Goal: Task Accomplishment & Management: Use online tool/utility

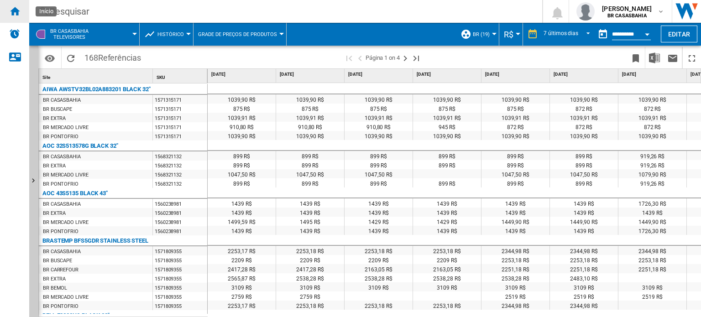
click at [20, 14] on div "Início" at bounding box center [14, 11] width 29 height 23
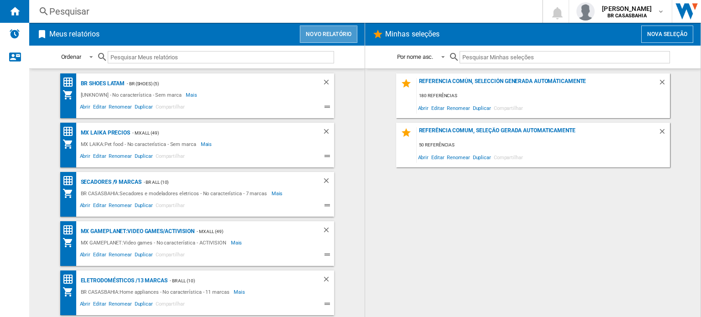
click at [341, 35] on button "Novo relatório" at bounding box center [329, 34] width 58 height 17
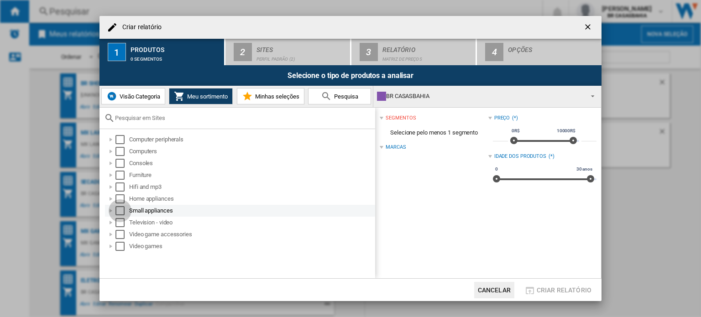
click at [121, 208] on div "Select" at bounding box center [120, 210] width 9 height 9
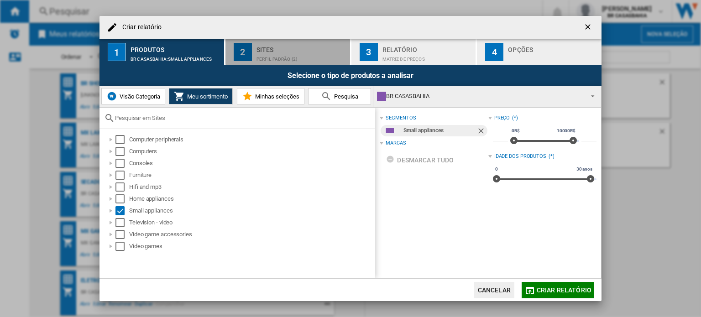
click at [307, 46] on div "Sites" at bounding box center [302, 47] width 90 height 10
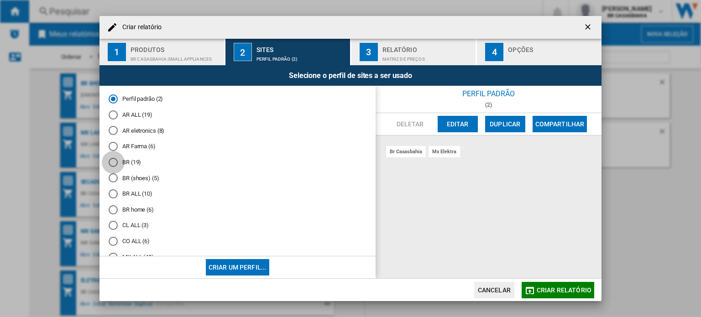
click at [114, 162] on div "BR (19)" at bounding box center [113, 162] width 9 height 9
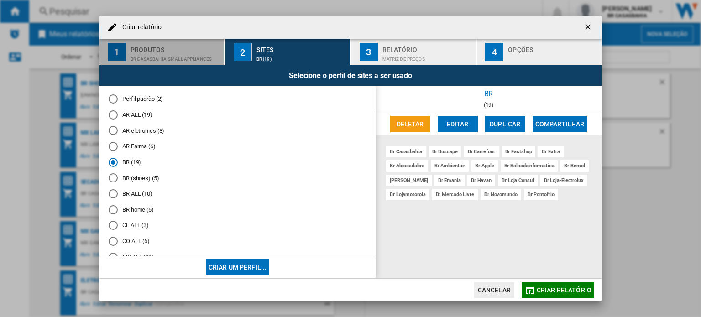
click at [169, 58] on div "BR CASASBAHIA:Small appliances" at bounding box center [176, 57] width 90 height 10
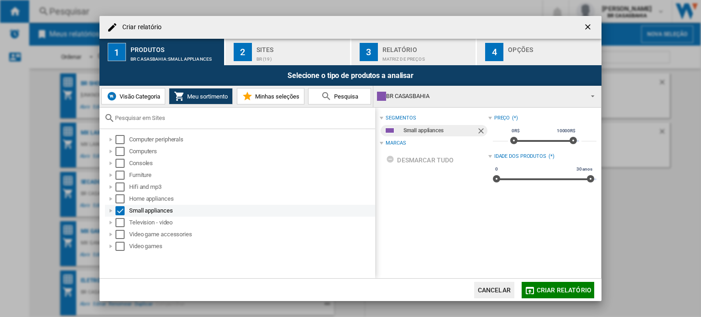
click at [113, 211] on div "Criar relatório ..." at bounding box center [110, 210] width 9 height 9
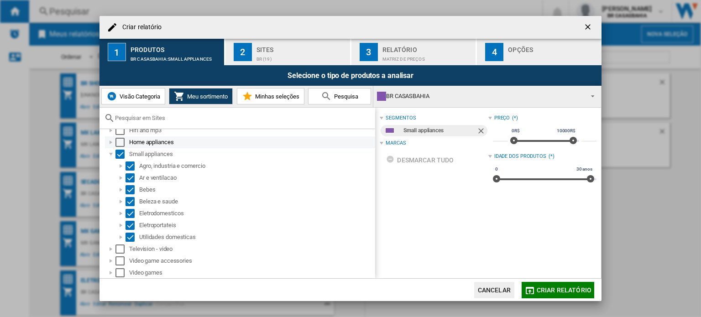
scroll to position [55, 0]
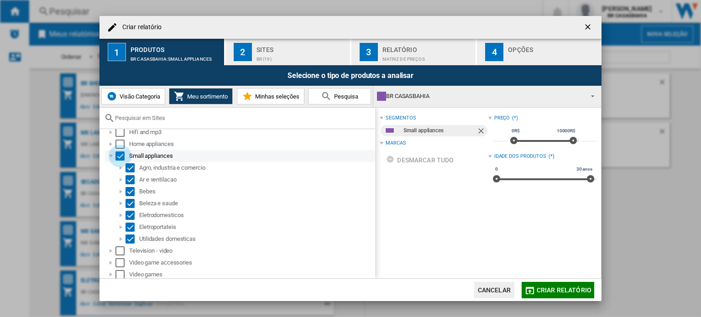
click at [119, 155] on div "Select" at bounding box center [120, 156] width 9 height 9
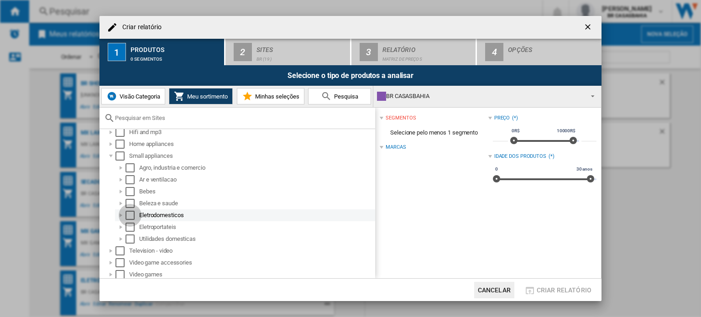
click at [130, 213] on div "Select" at bounding box center [130, 215] width 9 height 9
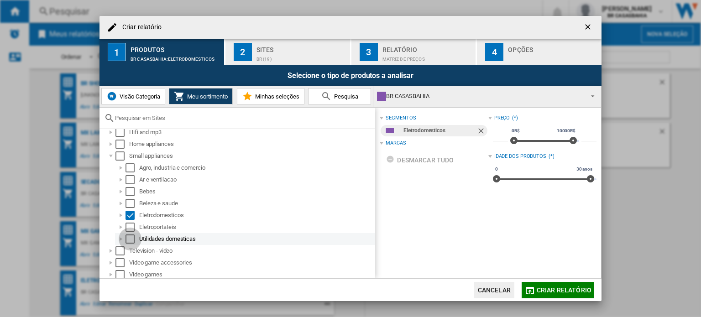
click at [129, 237] on div "Select" at bounding box center [130, 239] width 9 height 9
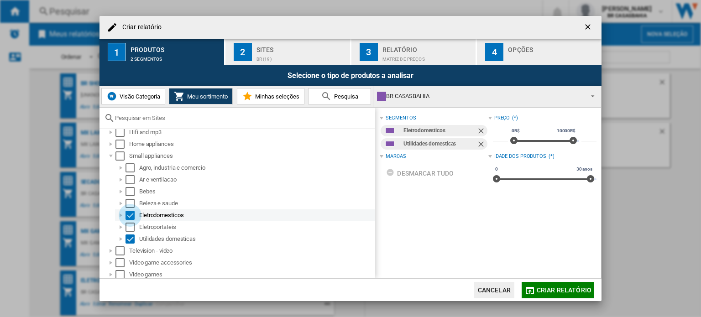
click at [133, 214] on div "Select" at bounding box center [130, 215] width 9 height 9
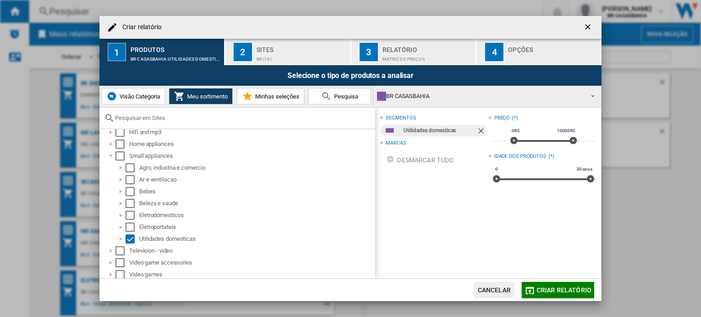
click at [417, 254] on div "segmentos Utilidades domesticas Marcas Desmarcar tudo Preço (*) * 0R$ 10000R$ 0…" at bounding box center [488, 193] width 226 height 171
click at [121, 237] on div "Criar relatório ..." at bounding box center [120, 239] width 9 height 9
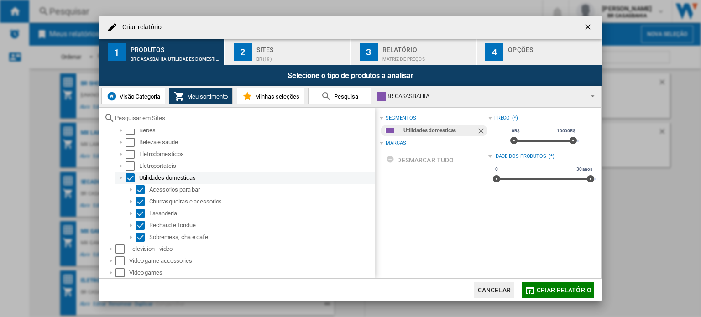
scroll to position [116, 0]
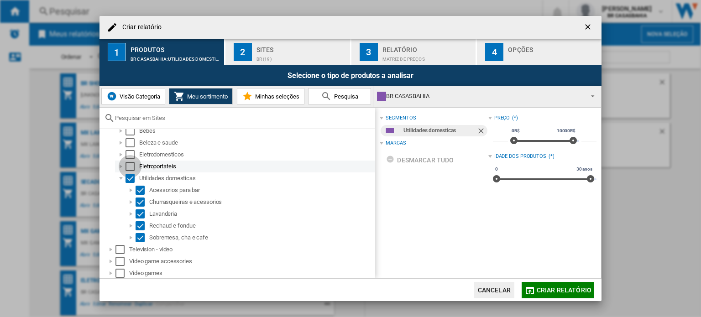
click at [132, 164] on div "Select" at bounding box center [130, 166] width 9 height 9
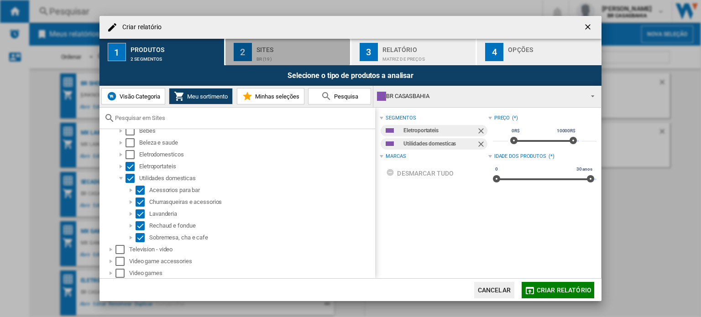
click at [272, 51] on div "Sites" at bounding box center [302, 47] width 90 height 10
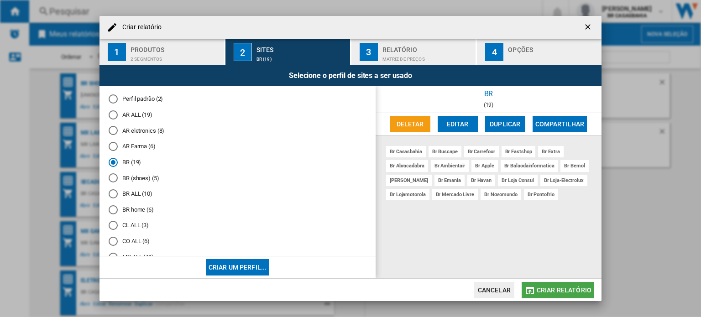
click at [564, 292] on span "Criar relatório" at bounding box center [564, 290] width 55 height 7
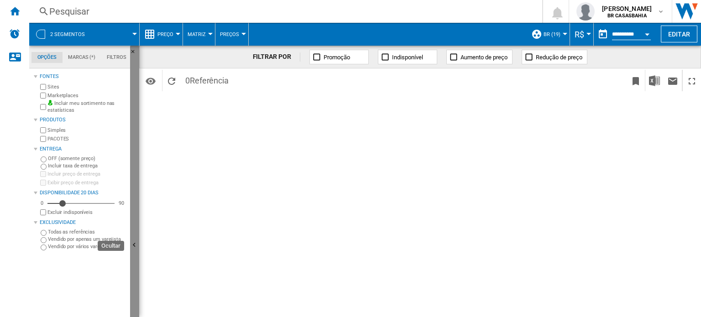
click at [134, 248] on ng-md-icon "Ocultar" at bounding box center [135, 246] width 11 height 11
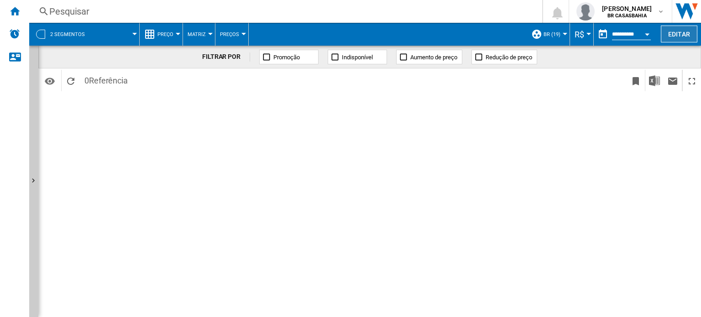
click at [694, 34] on button "Editar" at bounding box center [679, 34] width 37 height 17
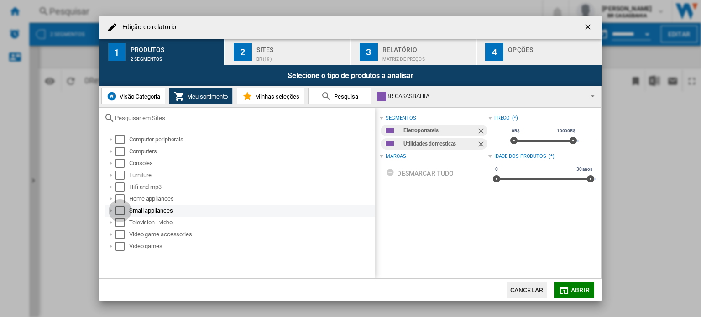
click at [122, 211] on div "Select" at bounding box center [120, 210] width 9 height 9
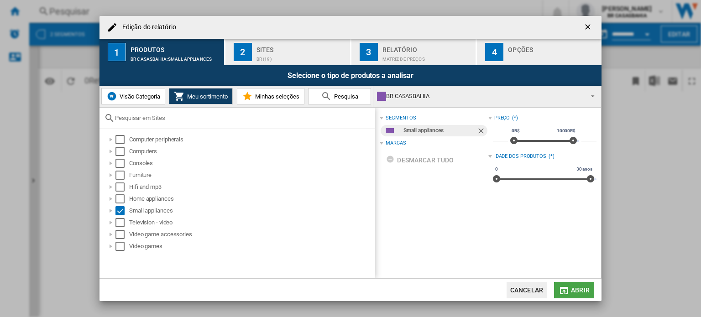
click at [581, 291] on span "Abrir" at bounding box center [580, 290] width 19 height 7
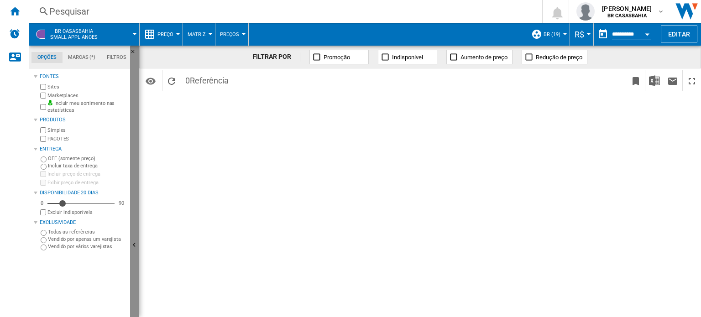
click at [135, 239] on button "Ocultar" at bounding box center [134, 246] width 9 height 400
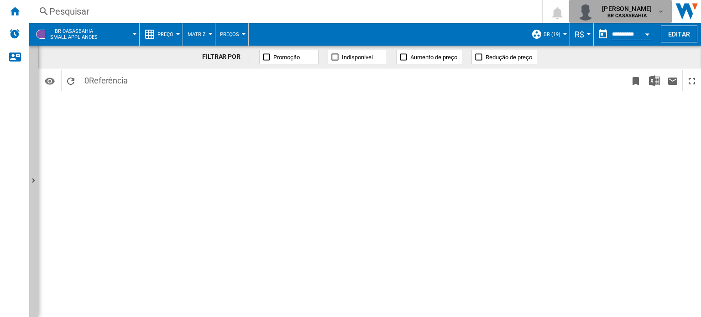
click at [634, 14] on b "BR CASASBAHIA" at bounding box center [627, 16] width 39 height 6
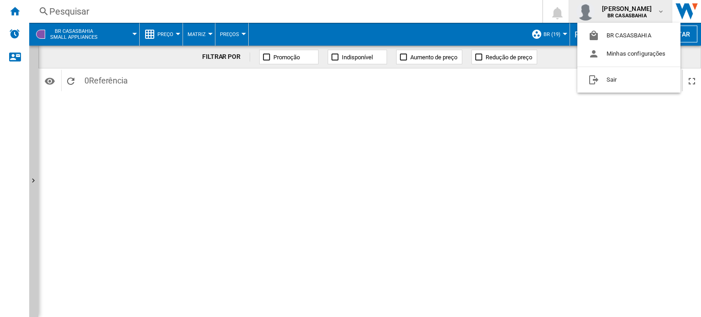
click at [634, 14] on md-backdrop at bounding box center [350, 158] width 701 height 317
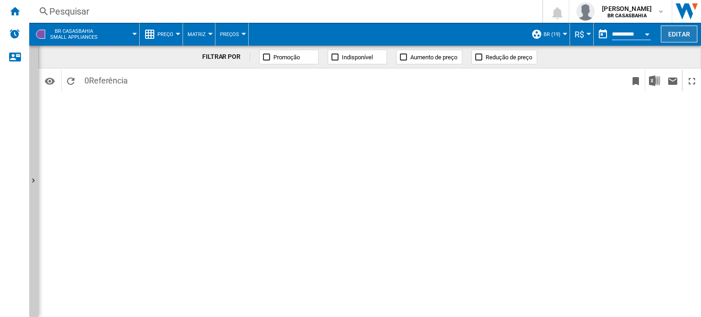
click at [679, 32] on button "Editar" at bounding box center [679, 34] width 37 height 17
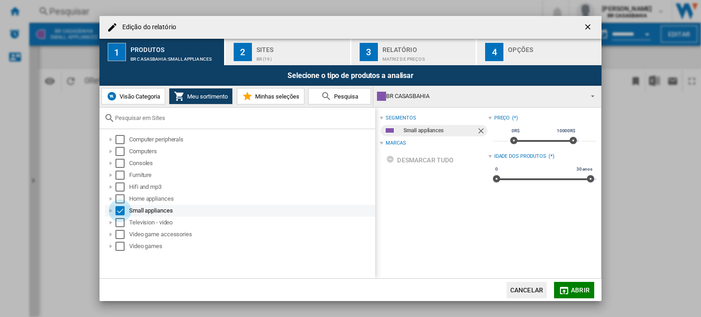
click at [119, 210] on div "Select" at bounding box center [120, 210] width 9 height 9
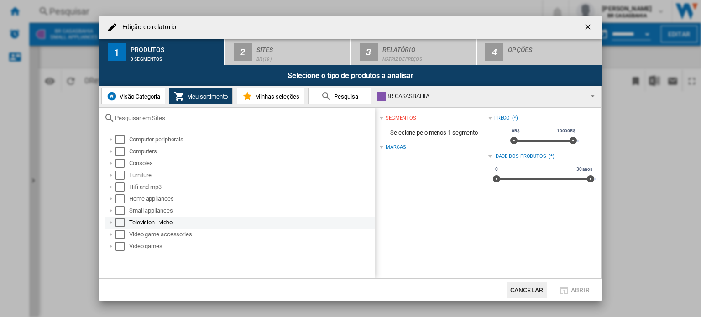
click at [111, 223] on div "Edição do ..." at bounding box center [110, 222] width 9 height 9
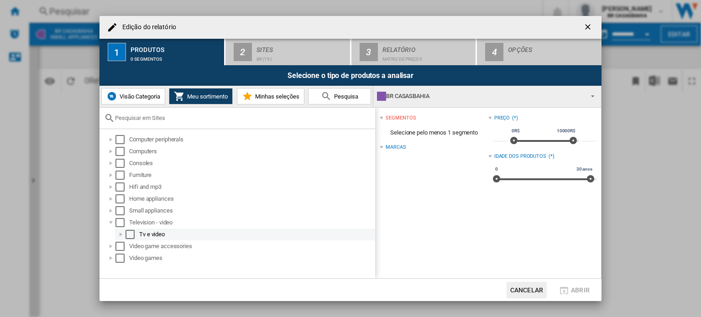
click at [121, 234] on div "Edição do ..." at bounding box center [120, 234] width 9 height 9
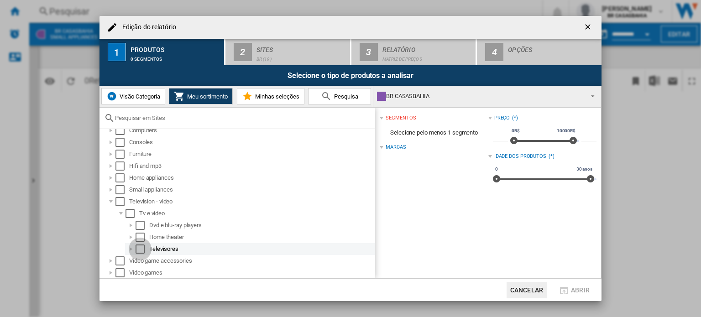
click at [140, 249] on div "Select" at bounding box center [140, 249] width 9 height 9
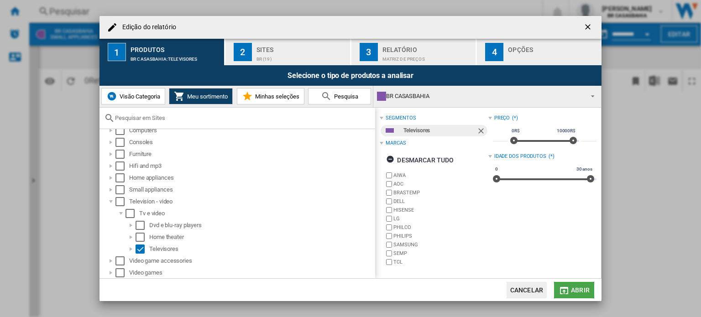
click at [568, 291] on md-icon "Edição do ..." at bounding box center [564, 290] width 11 height 11
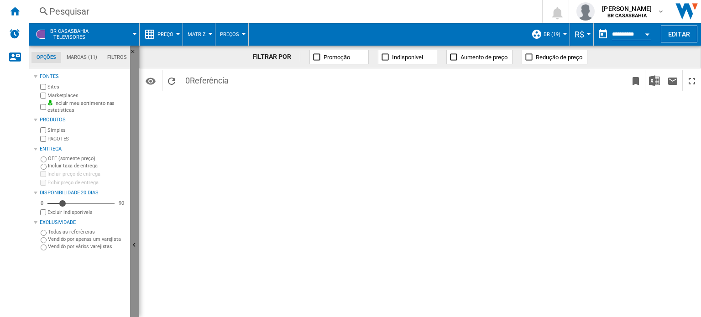
click at [133, 245] on ng-md-icon "Ocultar" at bounding box center [135, 246] width 11 height 11
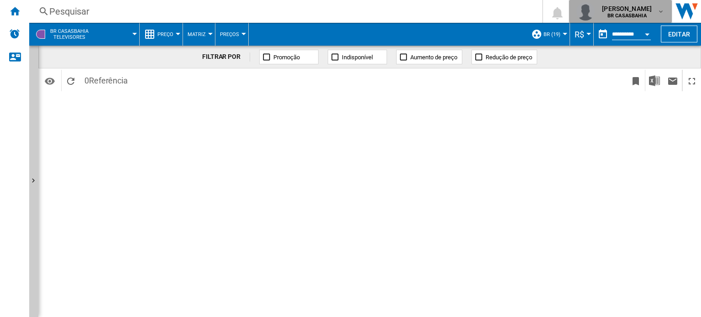
click at [643, 11] on span "silvia assef" at bounding box center [627, 8] width 50 height 9
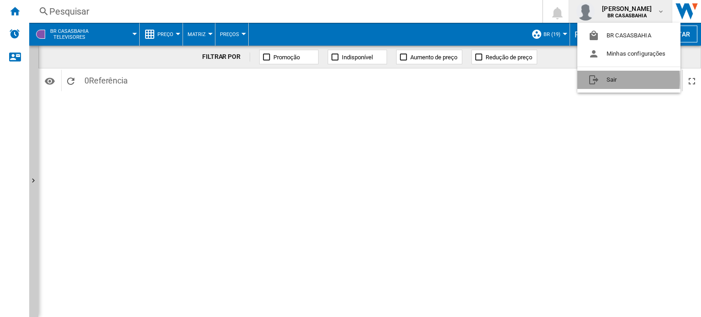
click at [606, 79] on button "Sair" at bounding box center [629, 80] width 103 height 18
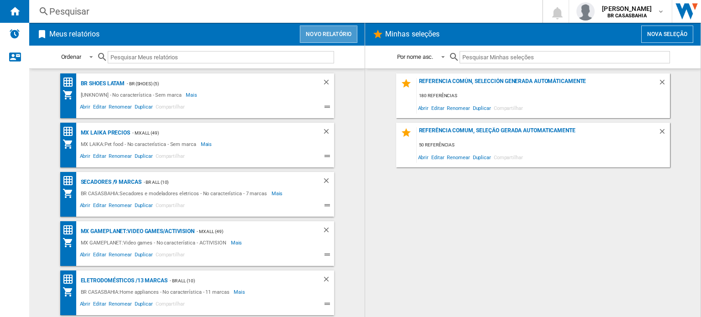
click at [325, 29] on button "Novo relatório" at bounding box center [329, 34] width 58 height 17
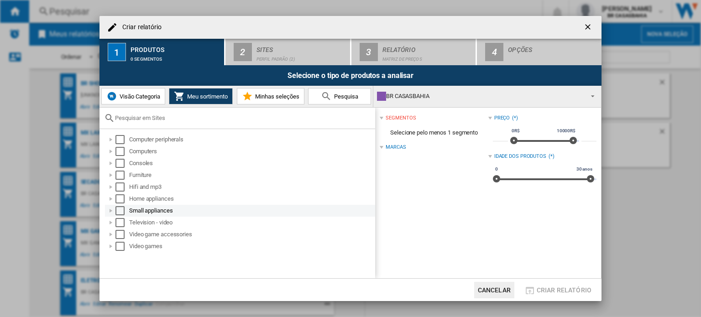
click at [111, 208] on div at bounding box center [110, 210] width 9 height 9
click at [121, 211] on div "Select" at bounding box center [120, 210] width 9 height 9
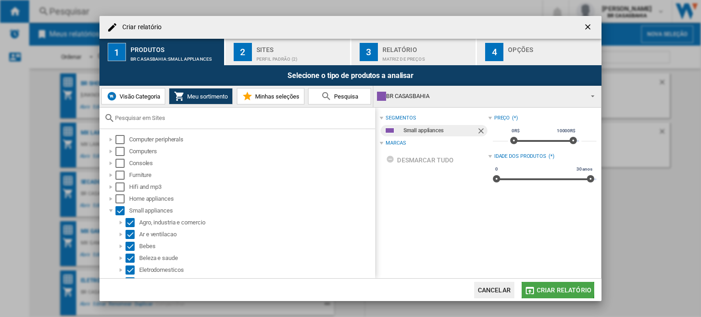
click at [536, 288] on button "Criar relatório" at bounding box center [558, 290] width 73 height 16
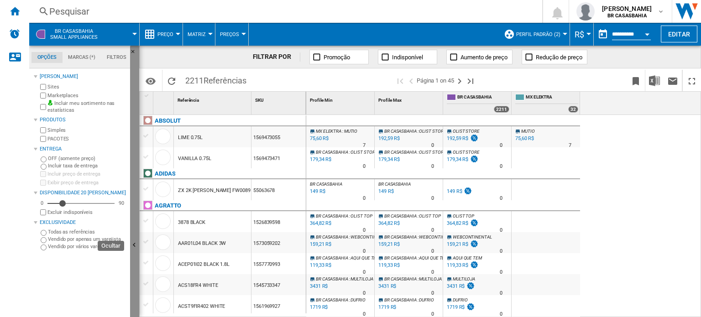
click at [135, 235] on button "Ocultar" at bounding box center [134, 246] width 9 height 400
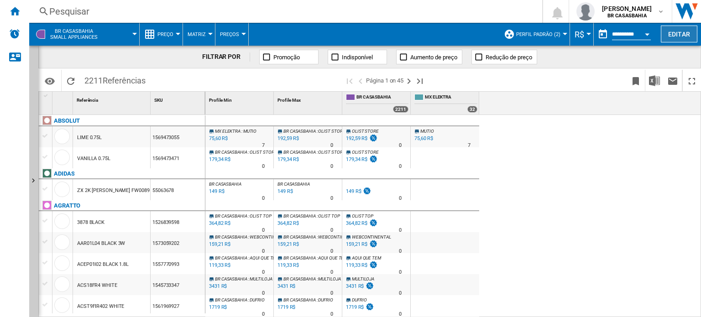
click at [688, 42] on button "Editar" at bounding box center [679, 34] width 37 height 17
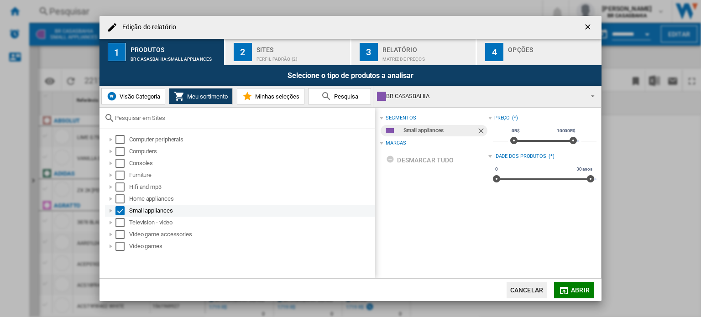
click at [110, 211] on div "Edição do ..." at bounding box center [110, 210] width 9 height 9
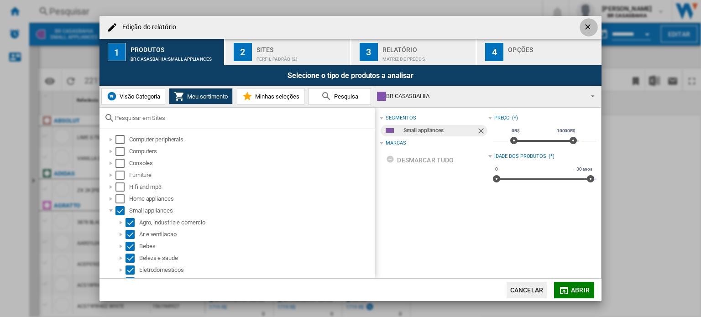
click at [587, 26] on ng-md-icon "getI18NText('BUTTONS.CLOSE_DIALOG')" at bounding box center [589, 27] width 11 height 11
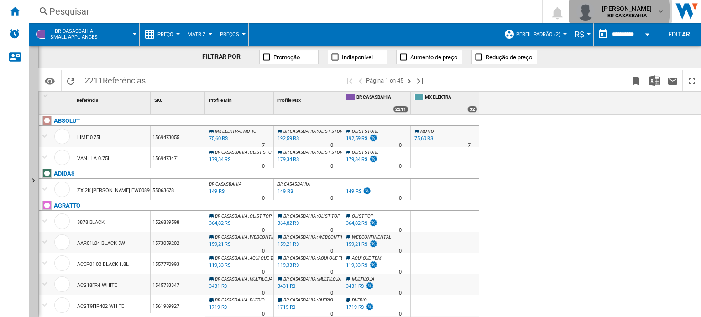
click at [627, 11] on span "silvia assef" at bounding box center [627, 8] width 50 height 9
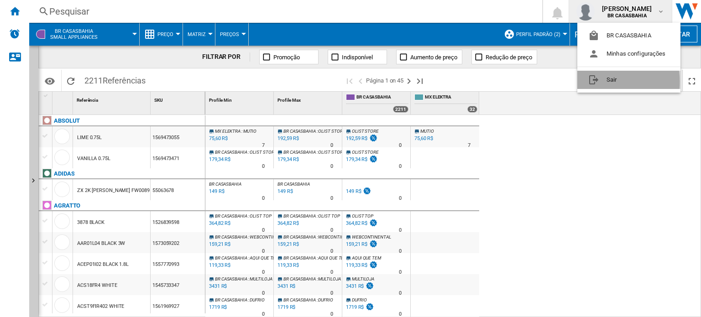
click at [595, 82] on button "Sair" at bounding box center [629, 80] width 103 height 18
